Goal: Information Seeking & Learning: Find specific fact

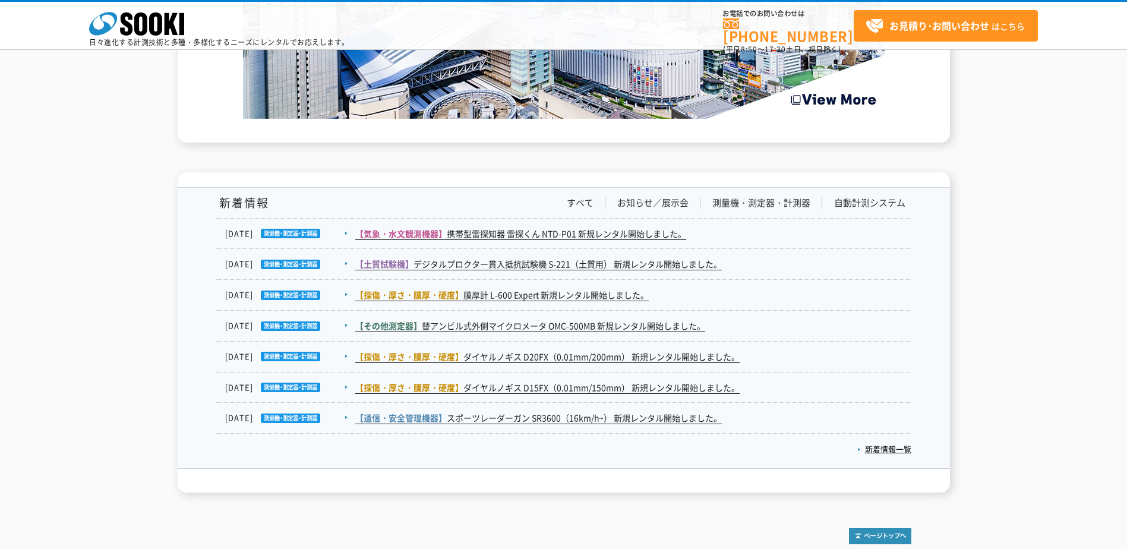
scroll to position [1942, 0]
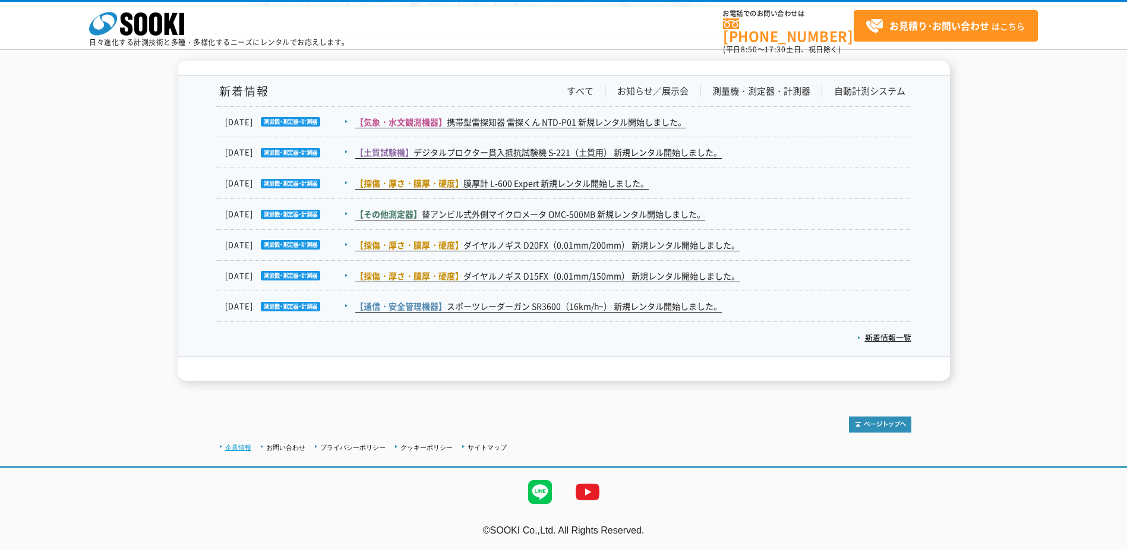
click at [233, 448] on link "企業情報" at bounding box center [238, 447] width 26 height 7
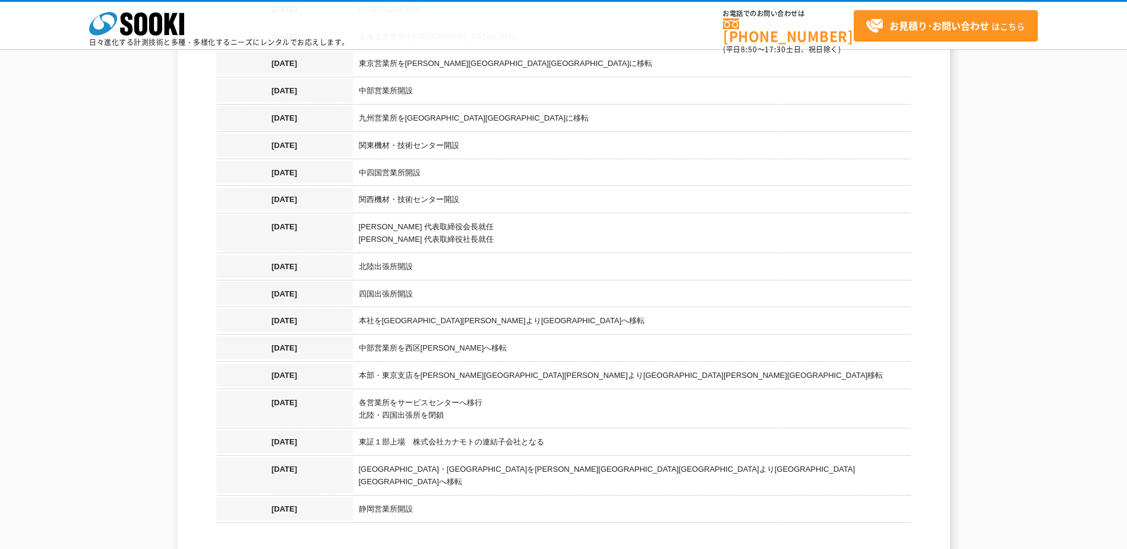
scroll to position [1188, 0]
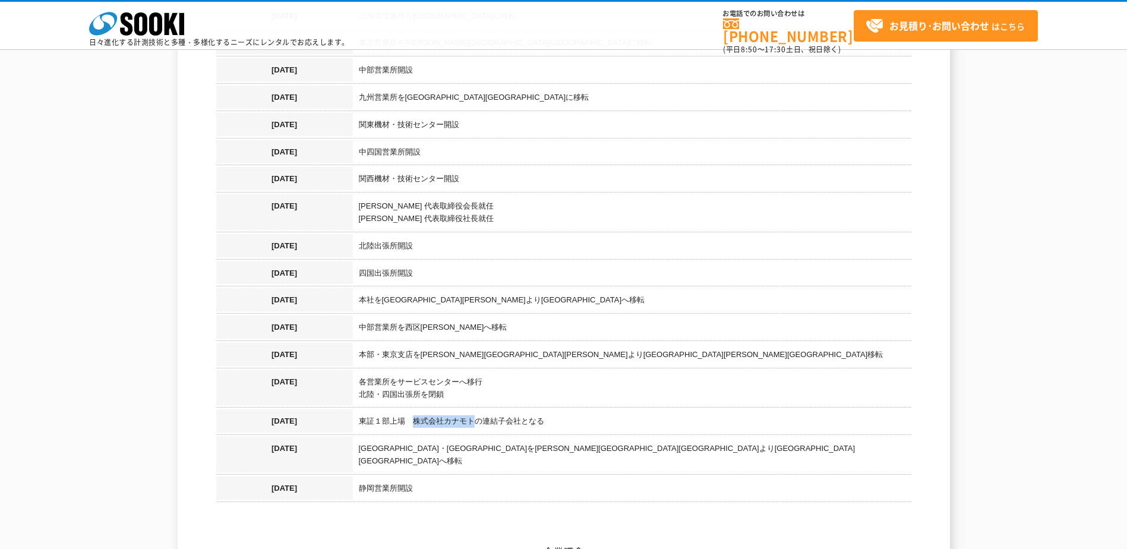
drag, startPoint x: 410, startPoint y: 412, endPoint x: 473, endPoint y: 415, distance: 63.1
click at [473, 415] on td "東証１部上場　株式会社カナモトの連結子会社となる" at bounding box center [632, 422] width 558 height 27
copy td "株式会社カナモト"
drag, startPoint x: 484, startPoint y: 404, endPoint x: 521, endPoint y: 406, distance: 37.5
click at [521, 409] on td "東証１部上場　株式会社カナモトの連結子会社となる" at bounding box center [632, 422] width 558 height 27
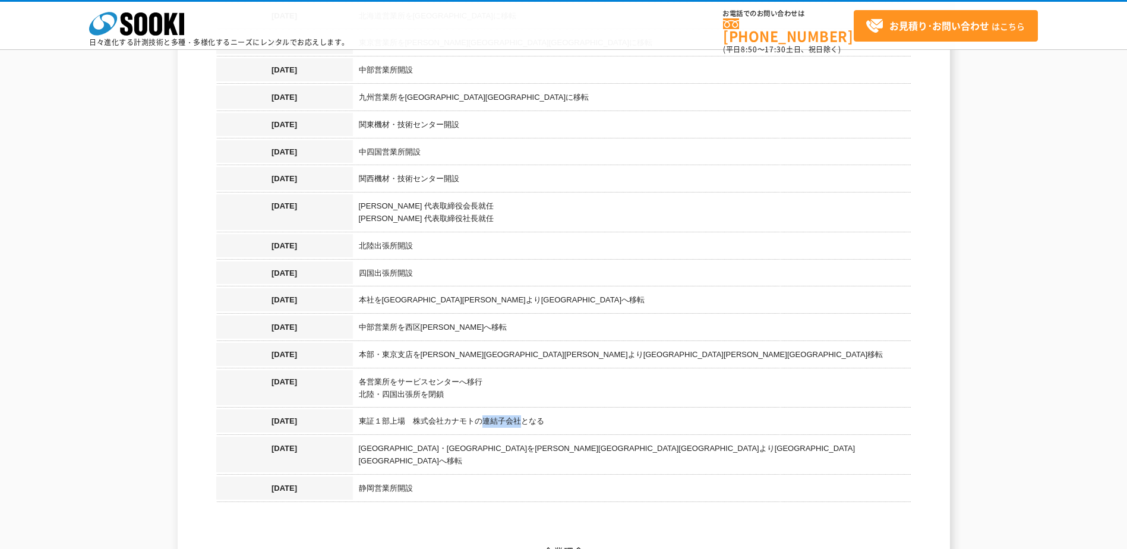
copy td "連結子会社"
